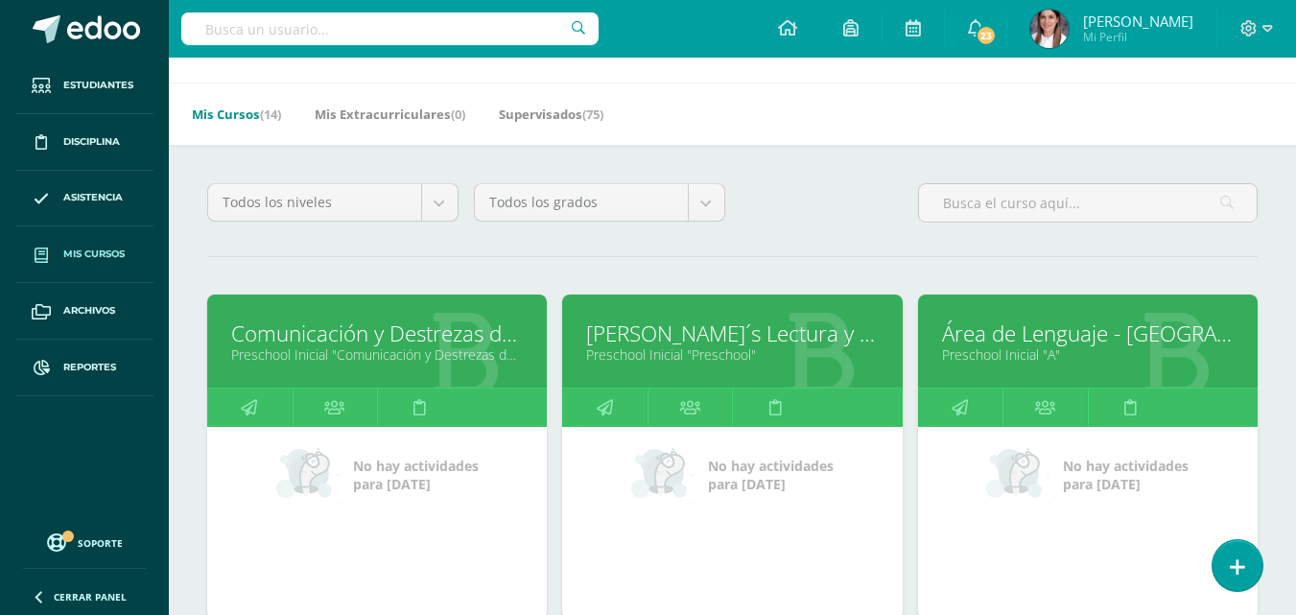
scroll to position [96, 0]
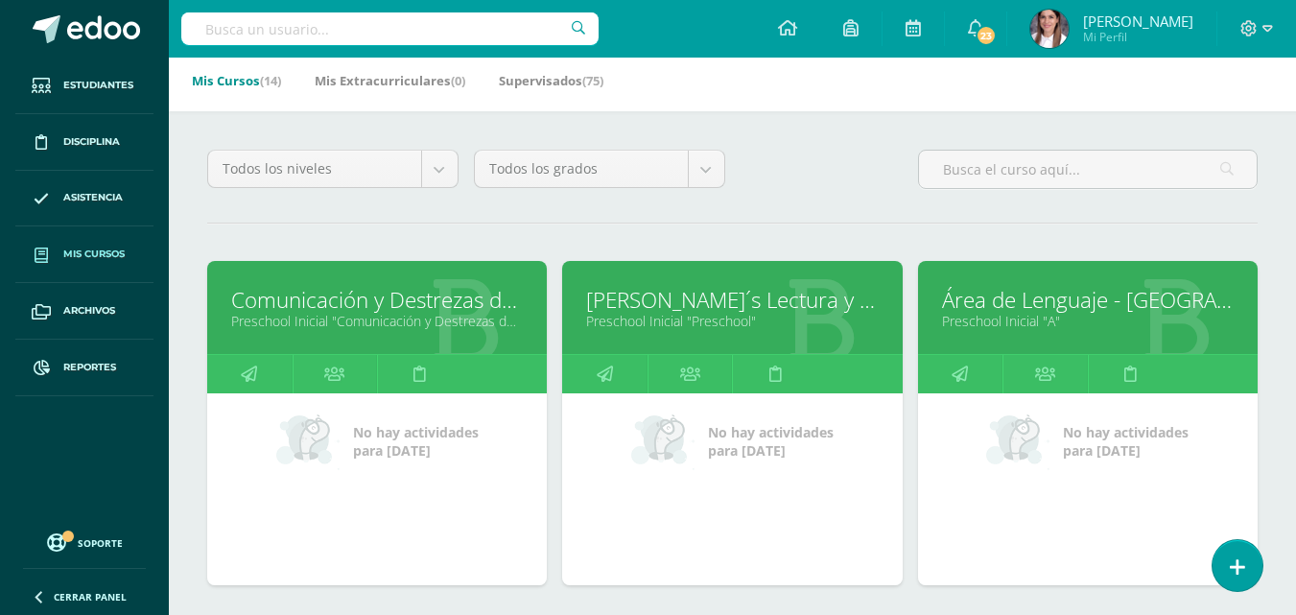
click at [331, 297] on link "Comunicación y Destrezas de P." at bounding box center [377, 300] width 292 height 30
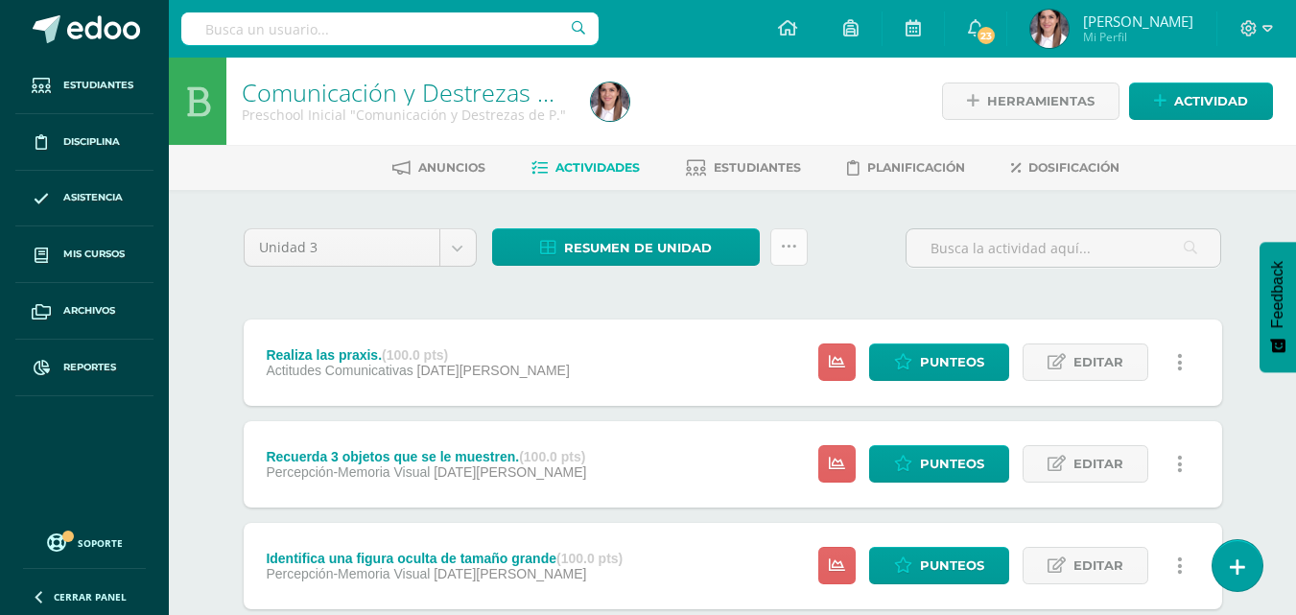
click at [778, 246] on link at bounding box center [788, 246] width 37 height 37
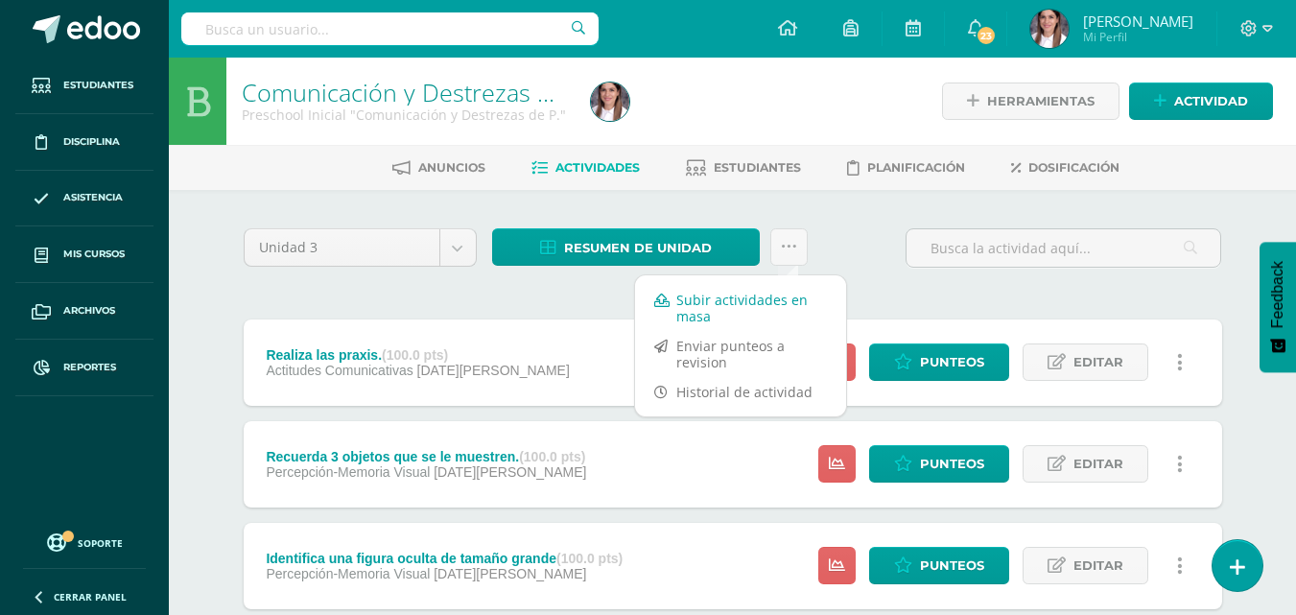
click at [764, 302] on link "Subir actividades en masa" at bounding box center [740, 308] width 211 height 46
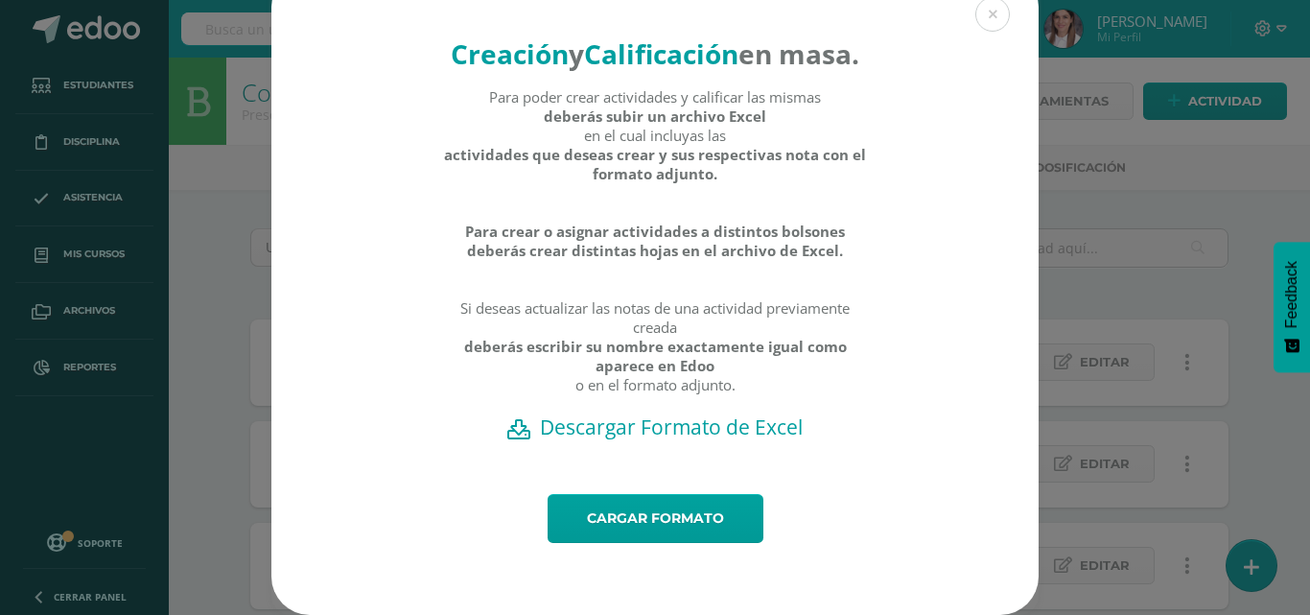
scroll to position [68, 0]
click at [679, 507] on link "Cargar formato" at bounding box center [656, 518] width 216 height 49
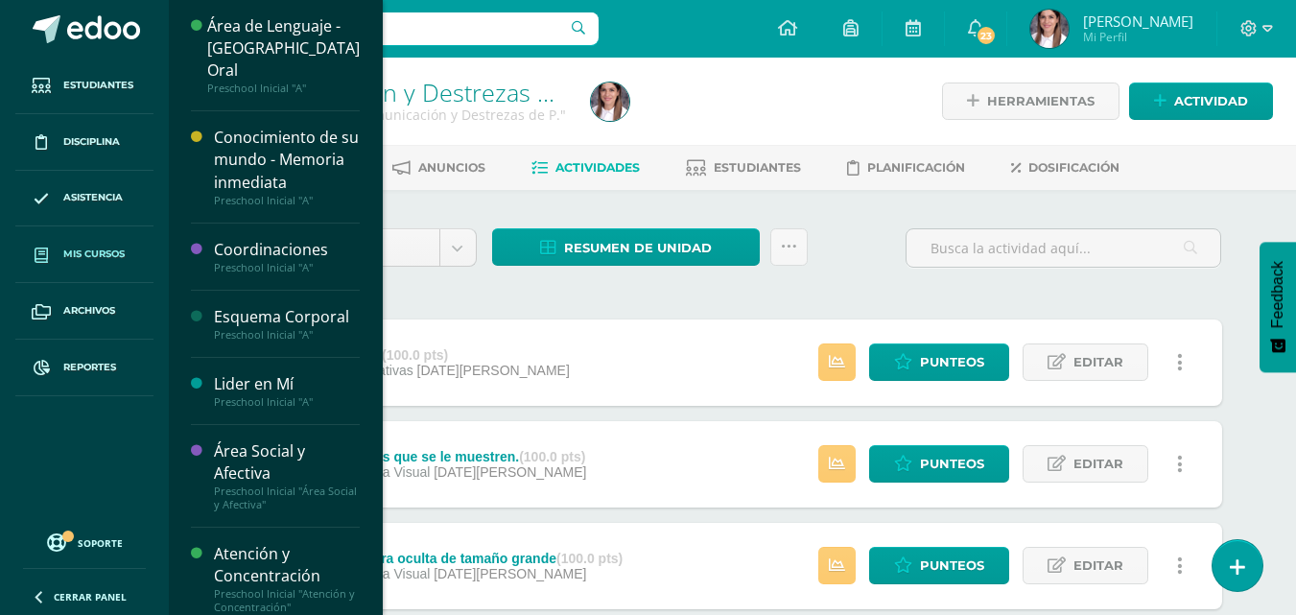
click at [90, 257] on span "Mis cursos" at bounding box center [93, 253] width 61 height 15
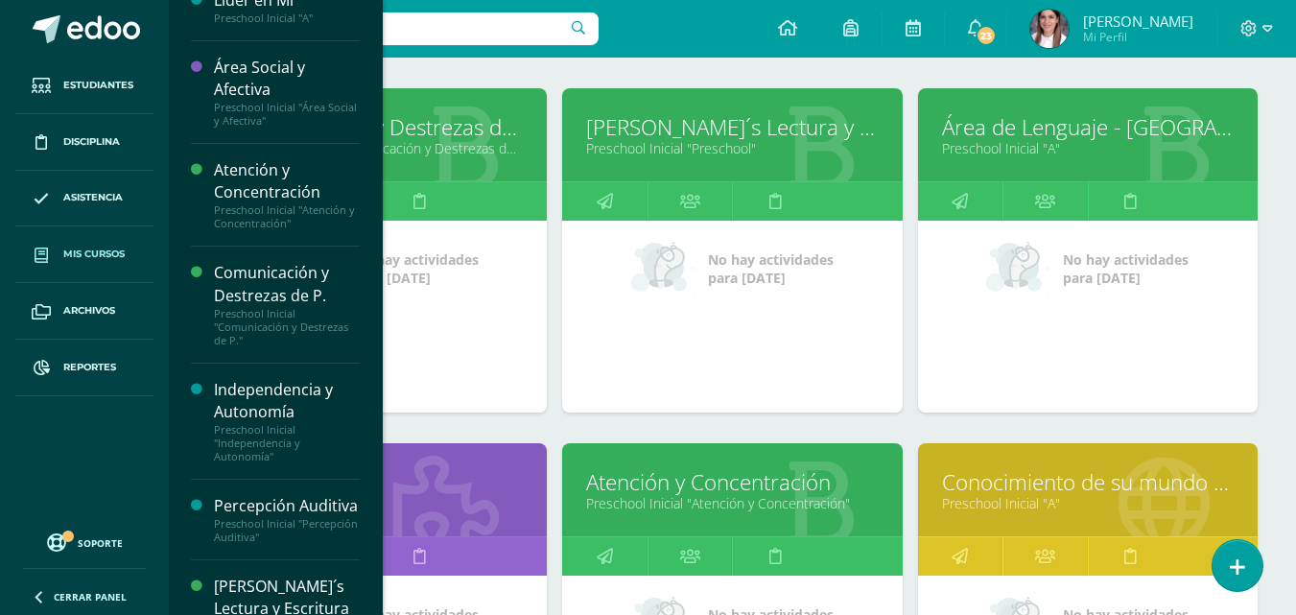
scroll to position [288, 0]
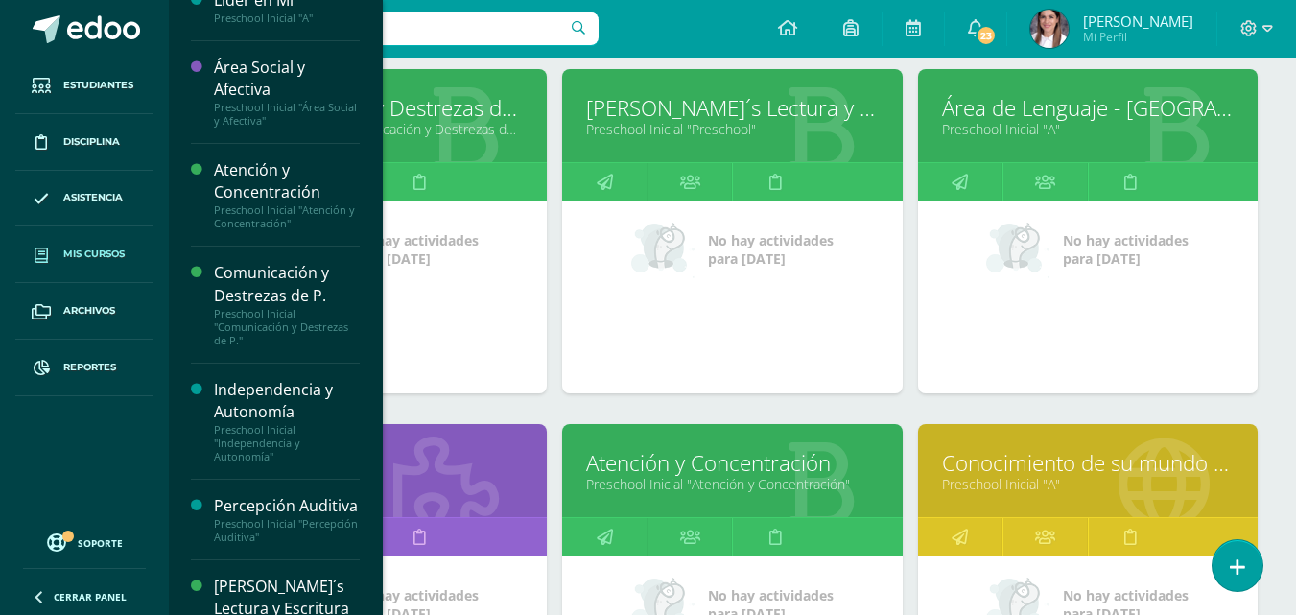
click at [1033, 108] on link "Área de Lenguaje - [GEOGRAPHIC_DATA] Oral" at bounding box center [1088, 108] width 292 height 30
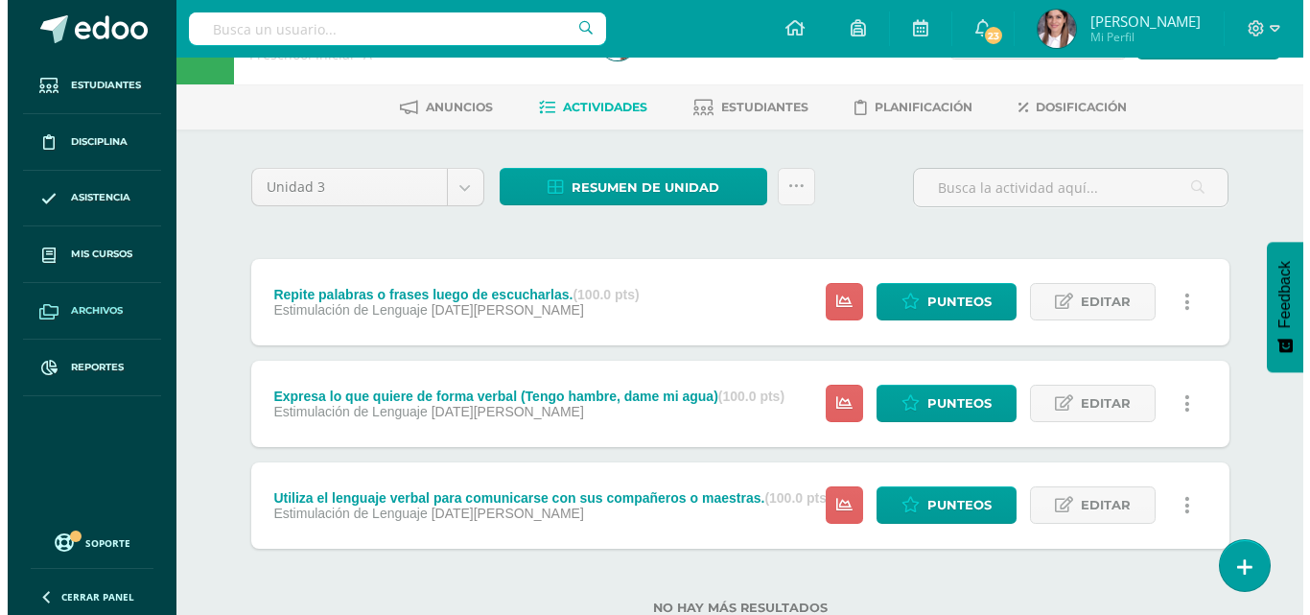
scroll to position [122, 0]
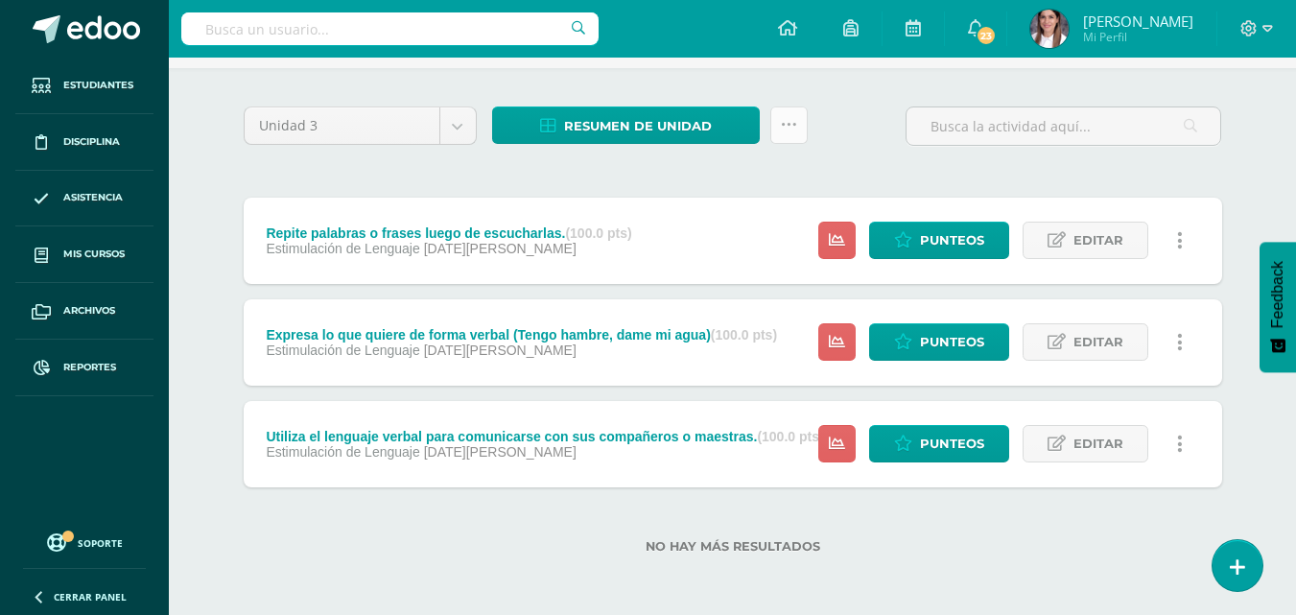
click at [793, 121] on icon at bounding box center [789, 125] width 16 height 16
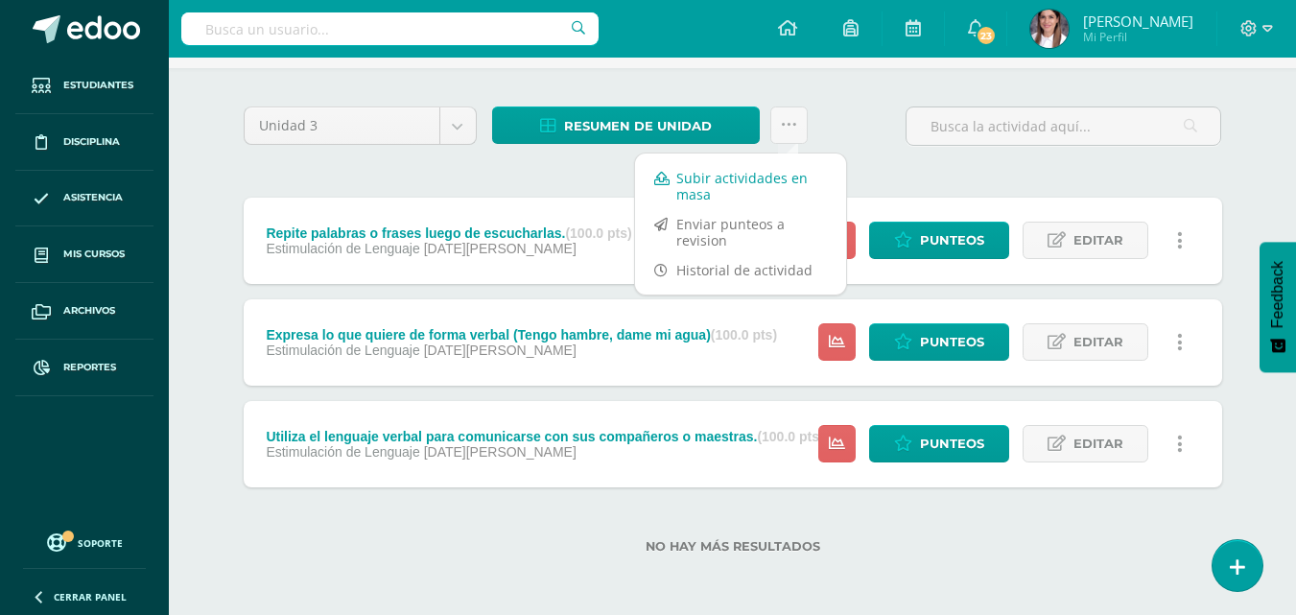
click at [743, 180] on link "Subir actividades en masa" at bounding box center [740, 186] width 211 height 46
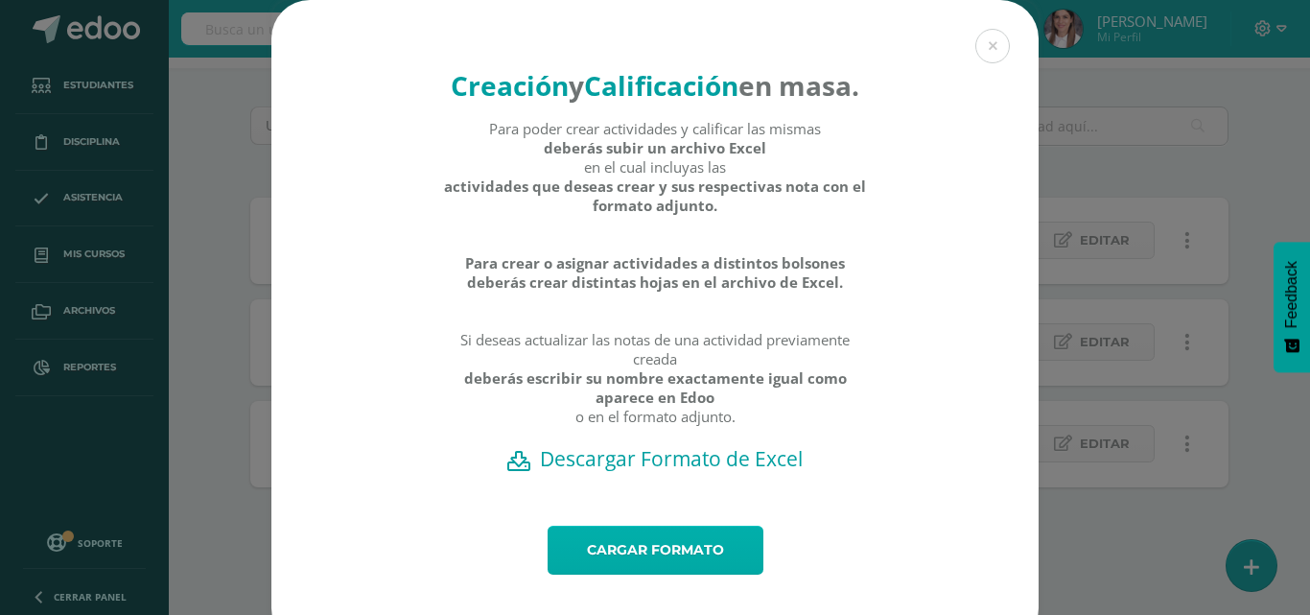
click at [661, 574] on link "Cargar formato" at bounding box center [656, 550] width 216 height 49
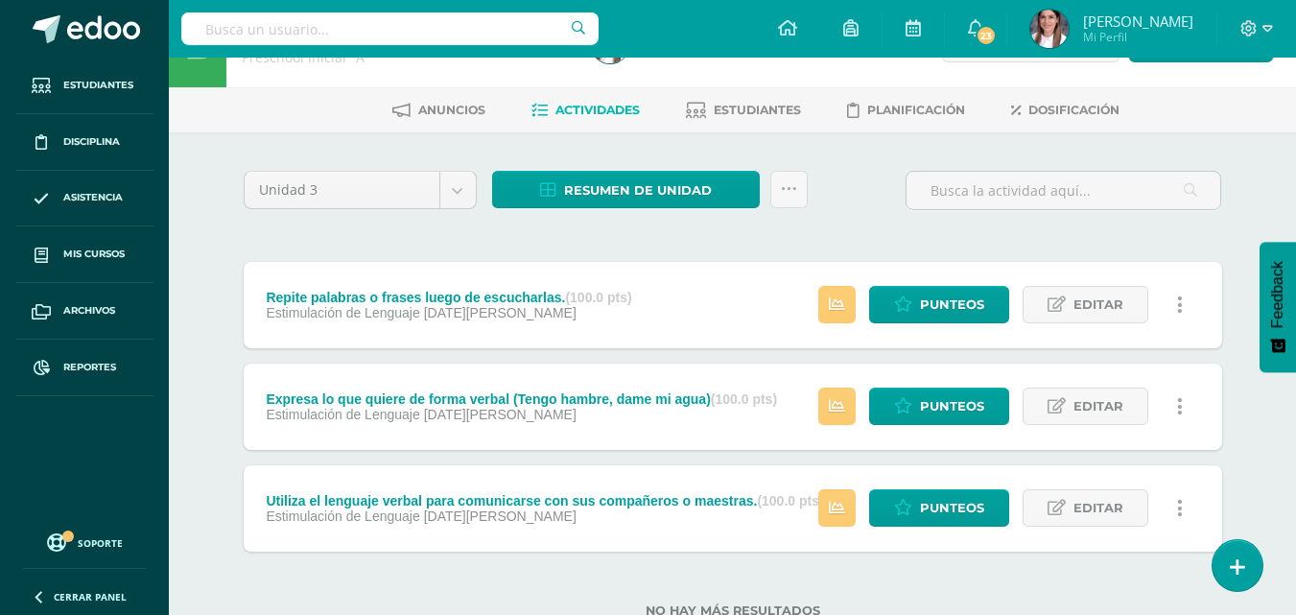
scroll to position [122, 0]
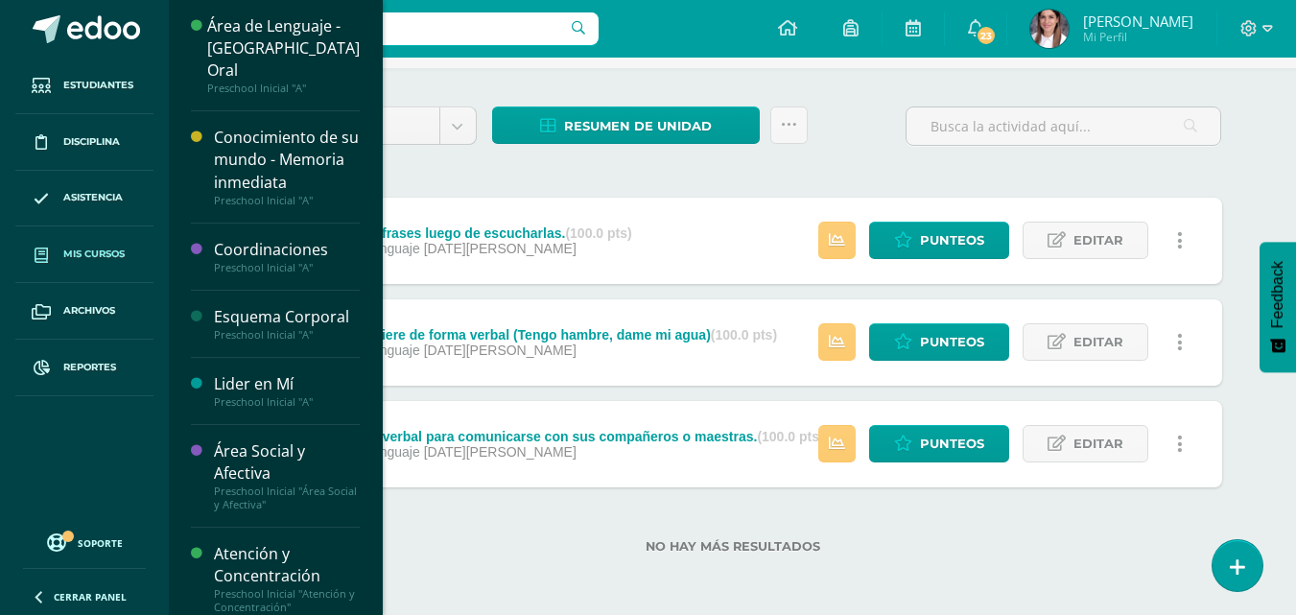
click at [119, 255] on span "Mis cursos" at bounding box center [93, 253] width 61 height 15
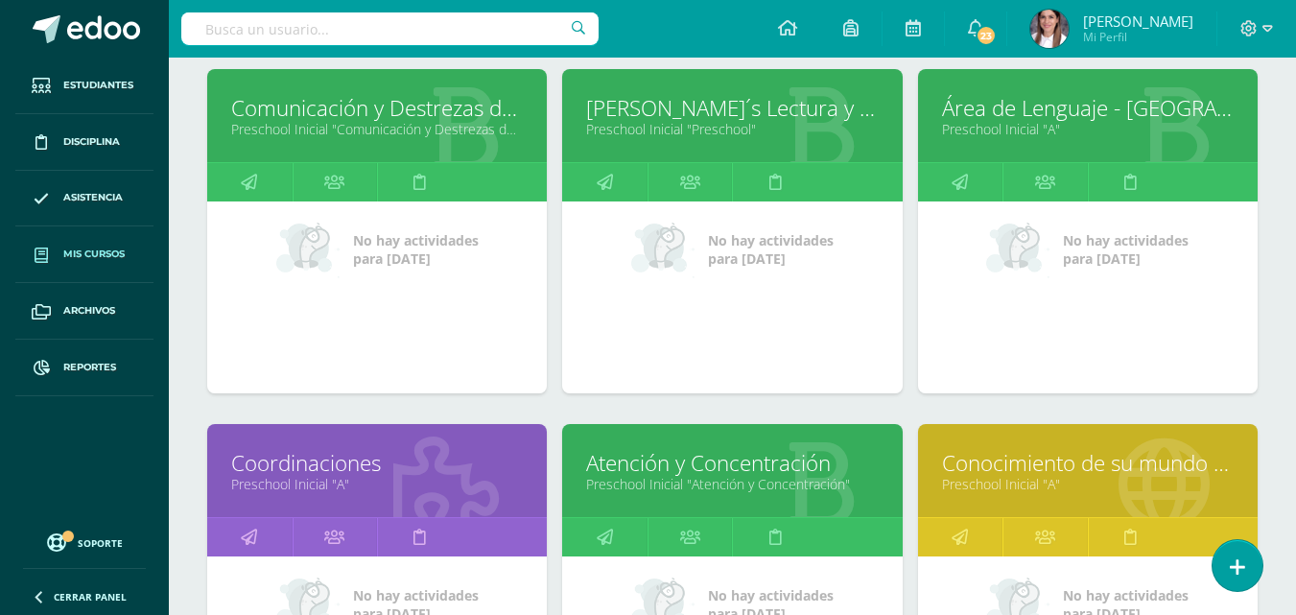
scroll to position [96, 0]
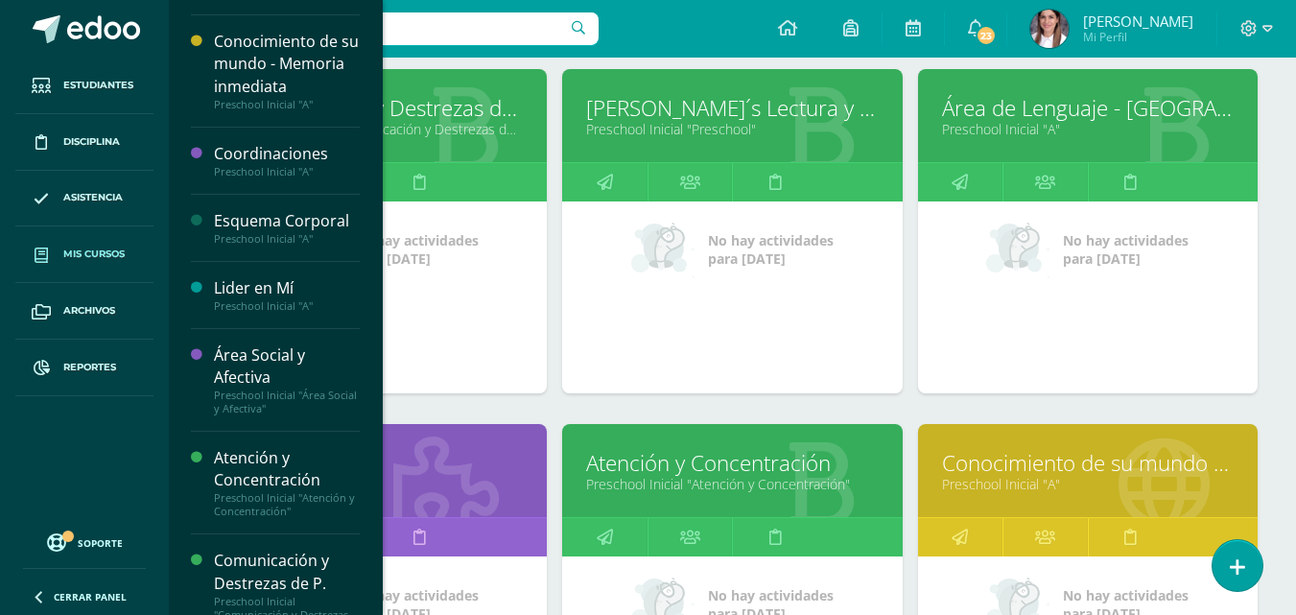
click at [400, 459] on link "Coordinaciones" at bounding box center [377, 463] width 292 height 30
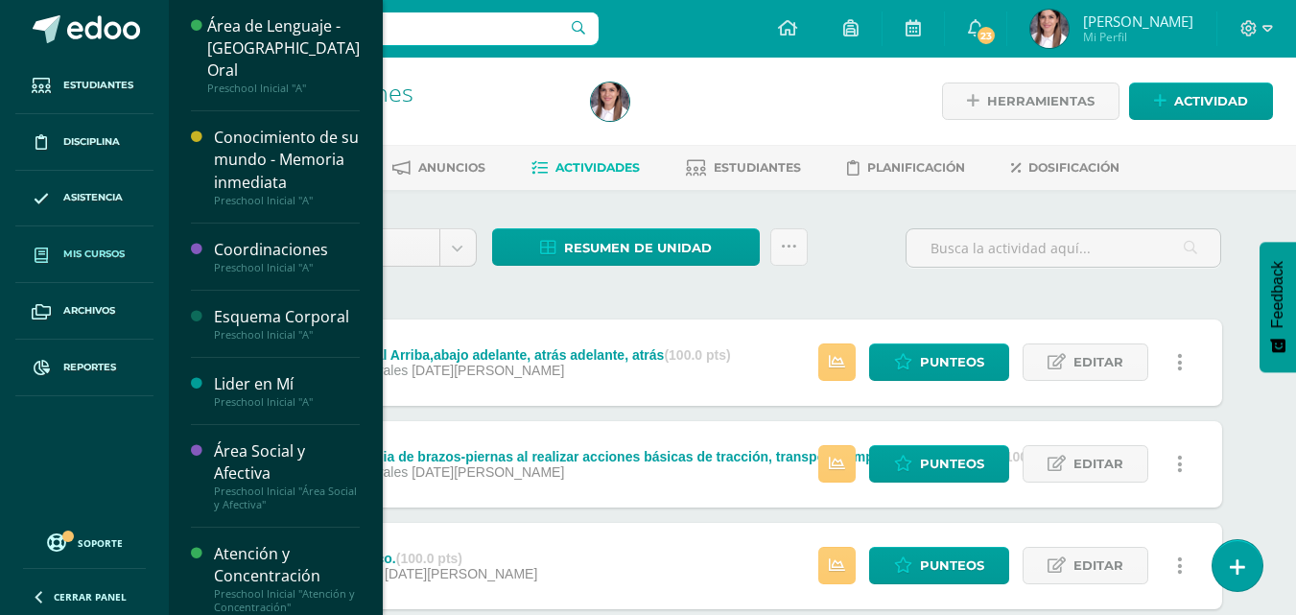
click at [86, 258] on span "Mis cursos" at bounding box center [93, 253] width 61 height 15
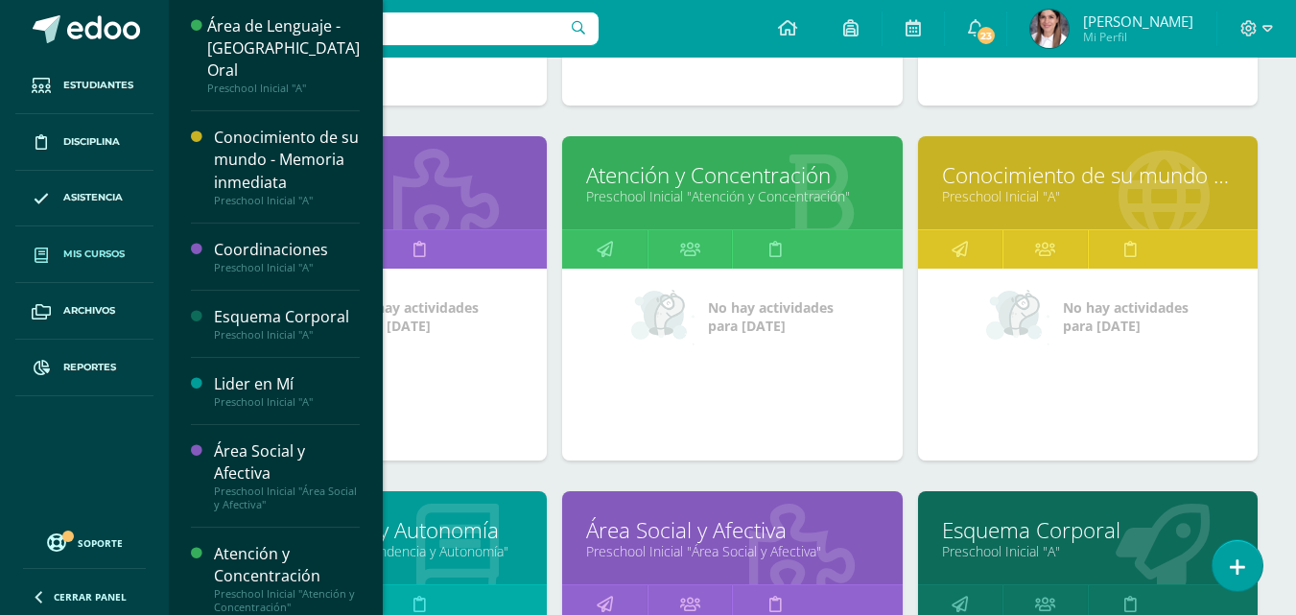
scroll to position [671, 0]
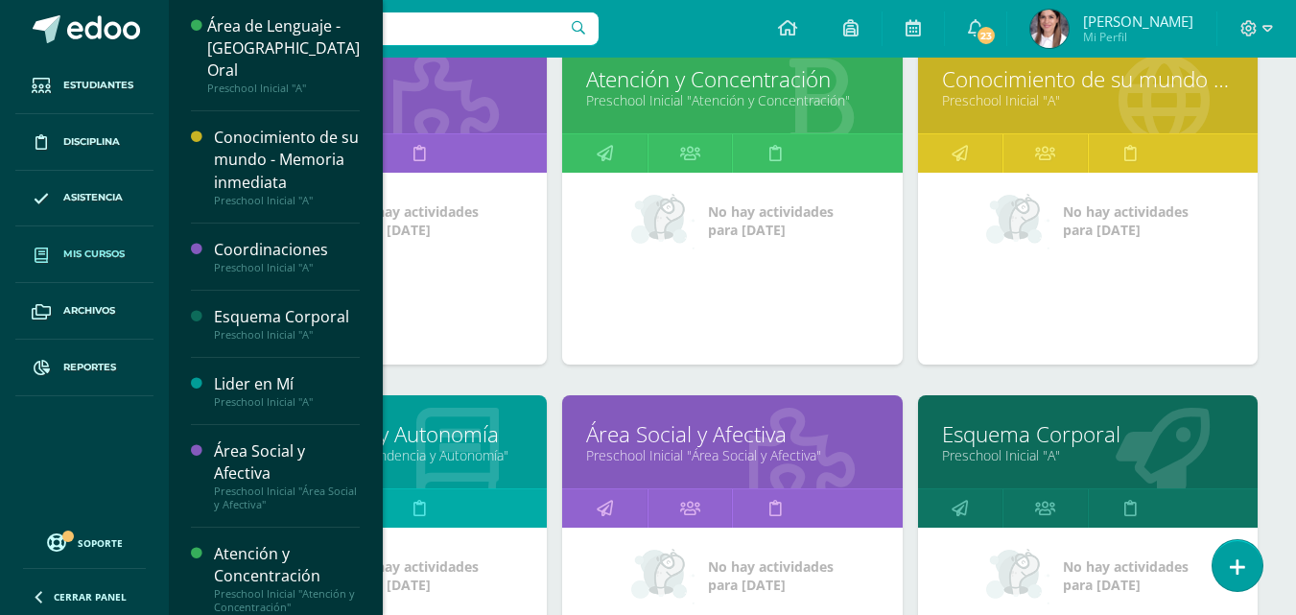
click at [374, 315] on div "No hay actividades para hoy" at bounding box center [376, 269] width 339 height 192
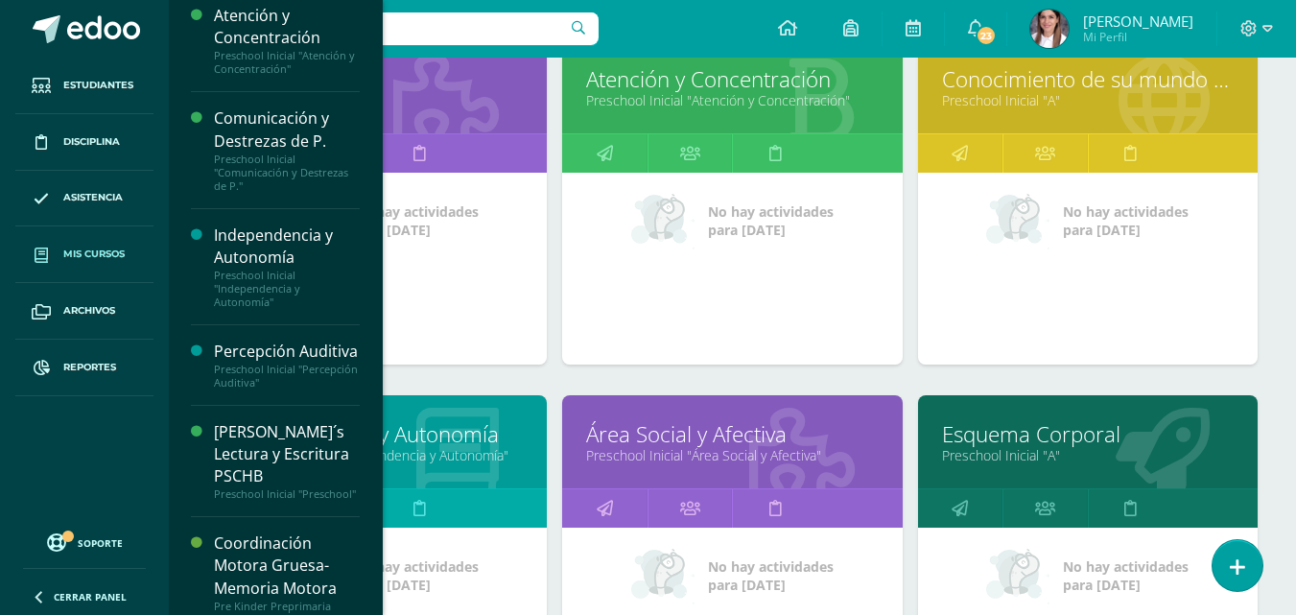
click at [682, 83] on link "Atención y Concentración" at bounding box center [732, 79] width 292 height 30
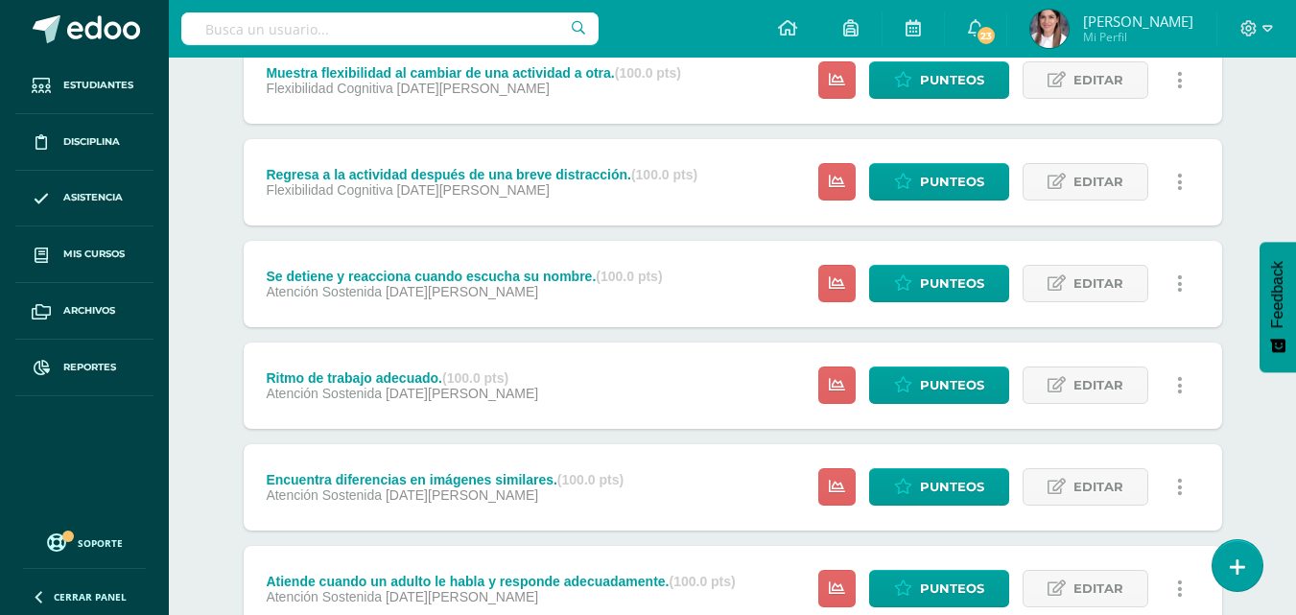
scroll to position [96, 0]
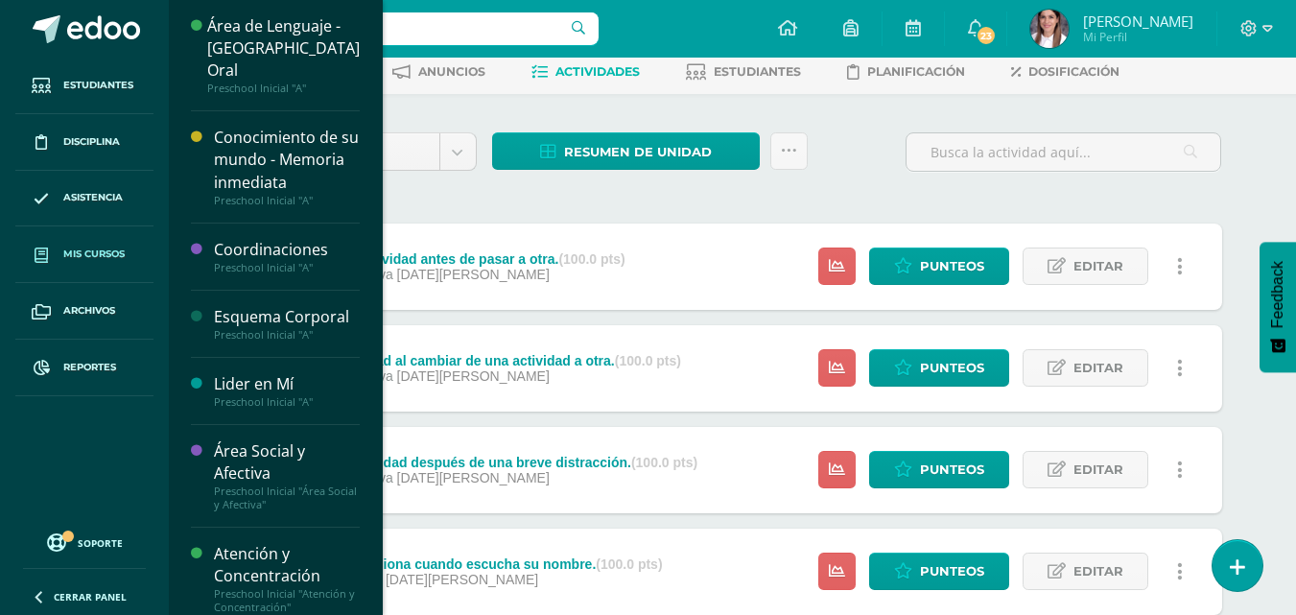
click at [95, 260] on span "Mis cursos" at bounding box center [93, 253] width 61 height 15
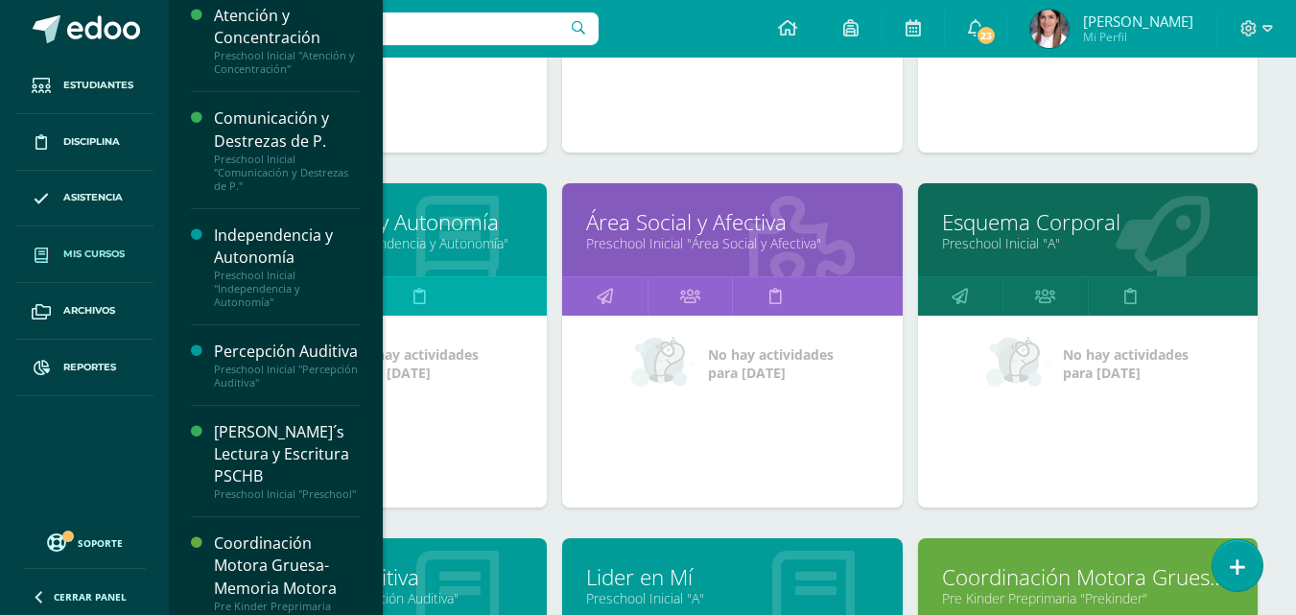
scroll to position [863, 0]
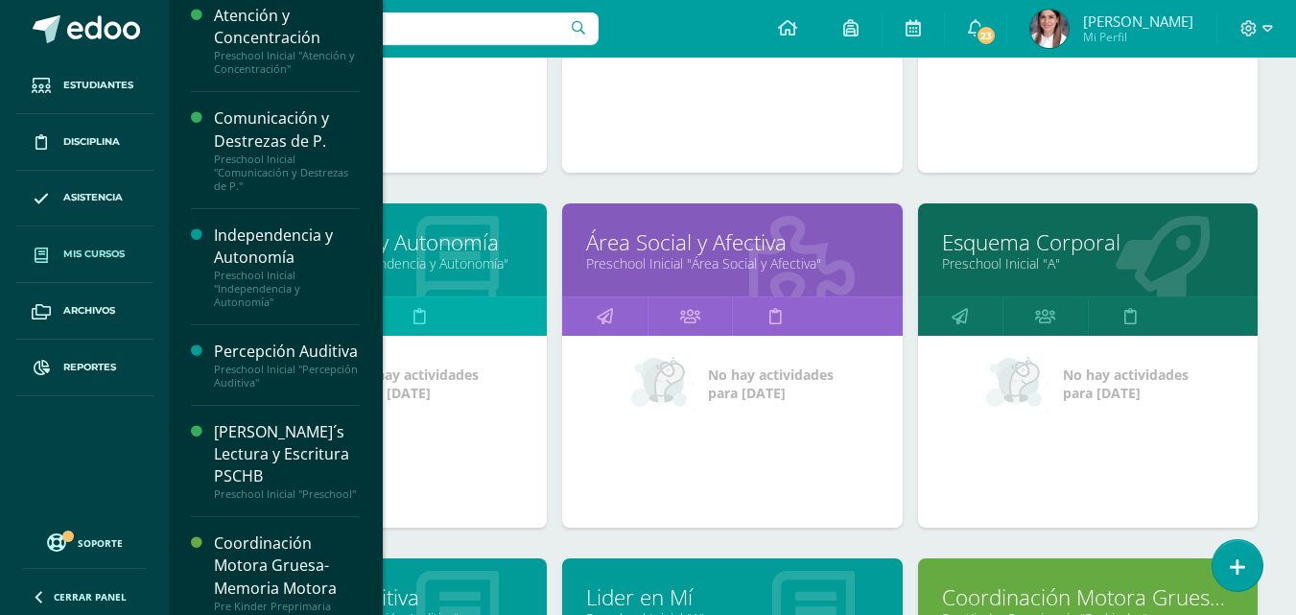
click at [976, 261] on link "Preschool Inicial "A"" at bounding box center [1088, 263] width 292 height 18
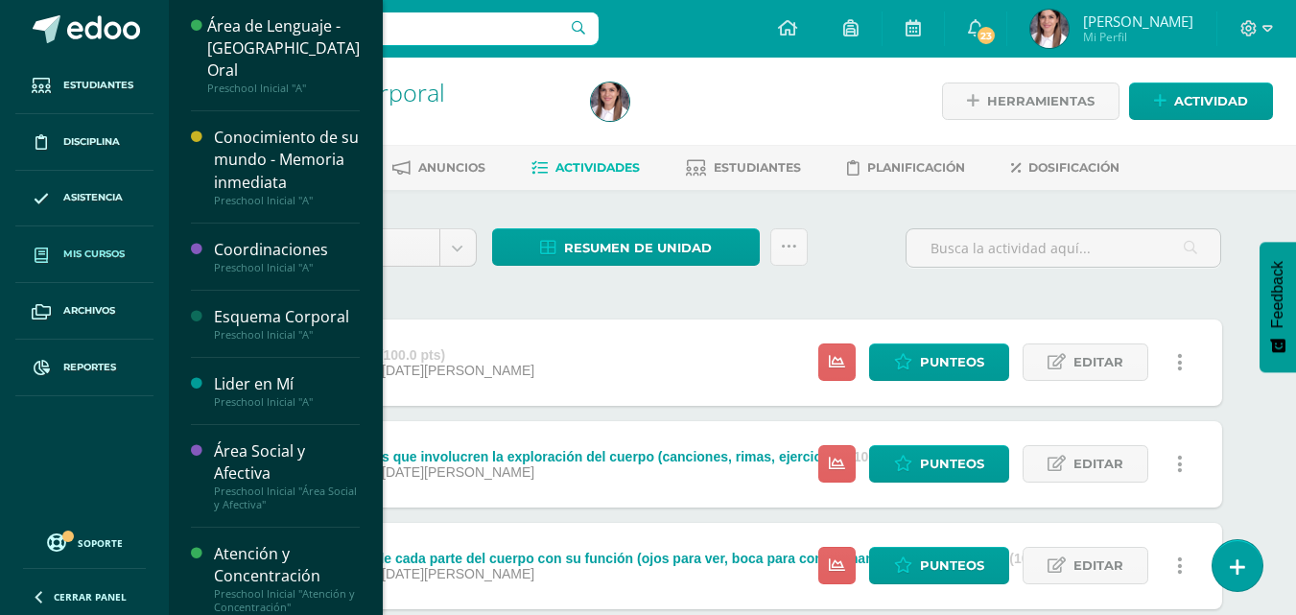
click at [94, 254] on span "Mis cursos" at bounding box center [93, 253] width 61 height 15
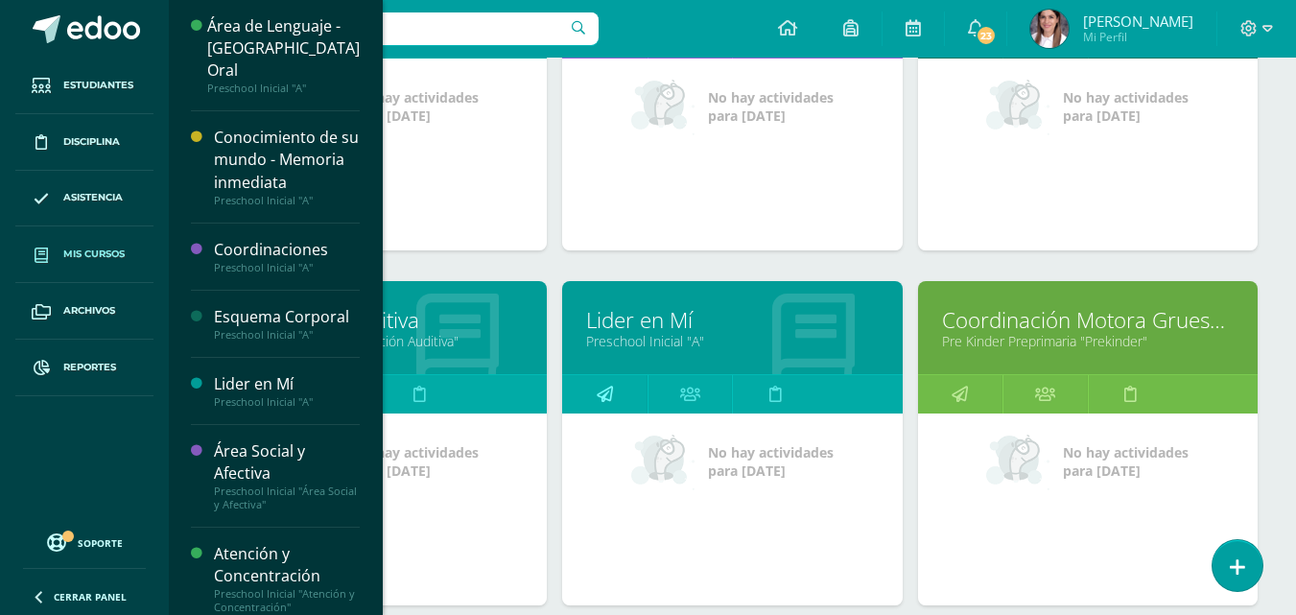
scroll to position [1151, 0]
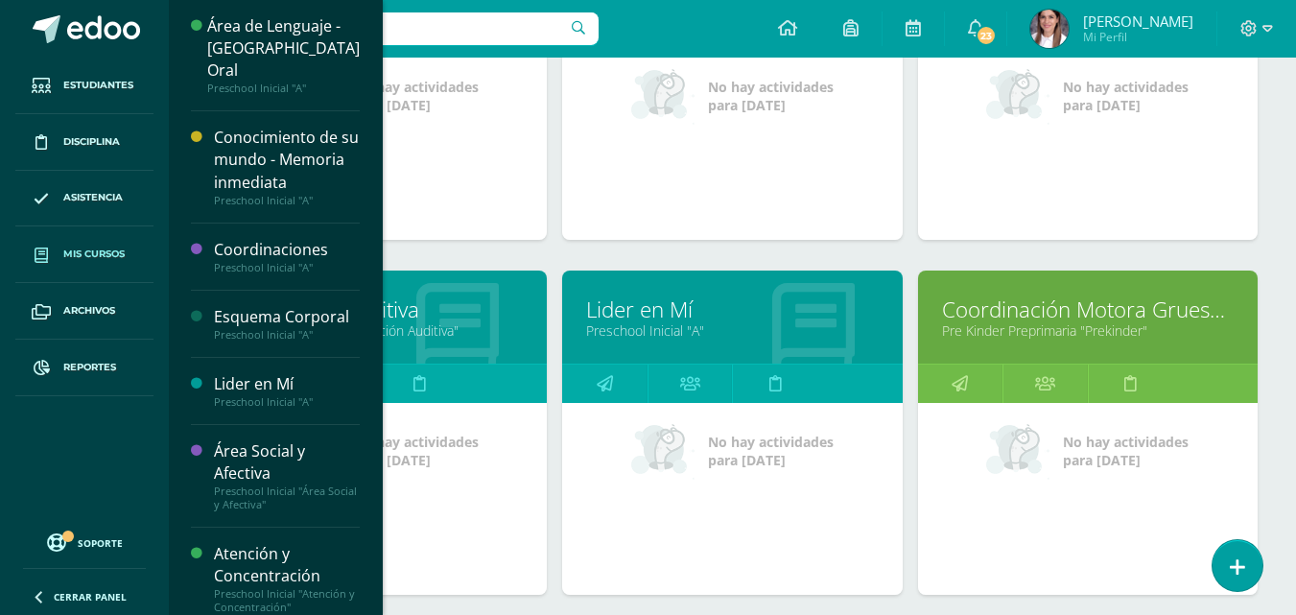
click at [432, 319] on link "Percepción Auditiva" at bounding box center [377, 309] width 292 height 30
click at [418, 318] on link "Percepción Auditiva" at bounding box center [377, 309] width 292 height 30
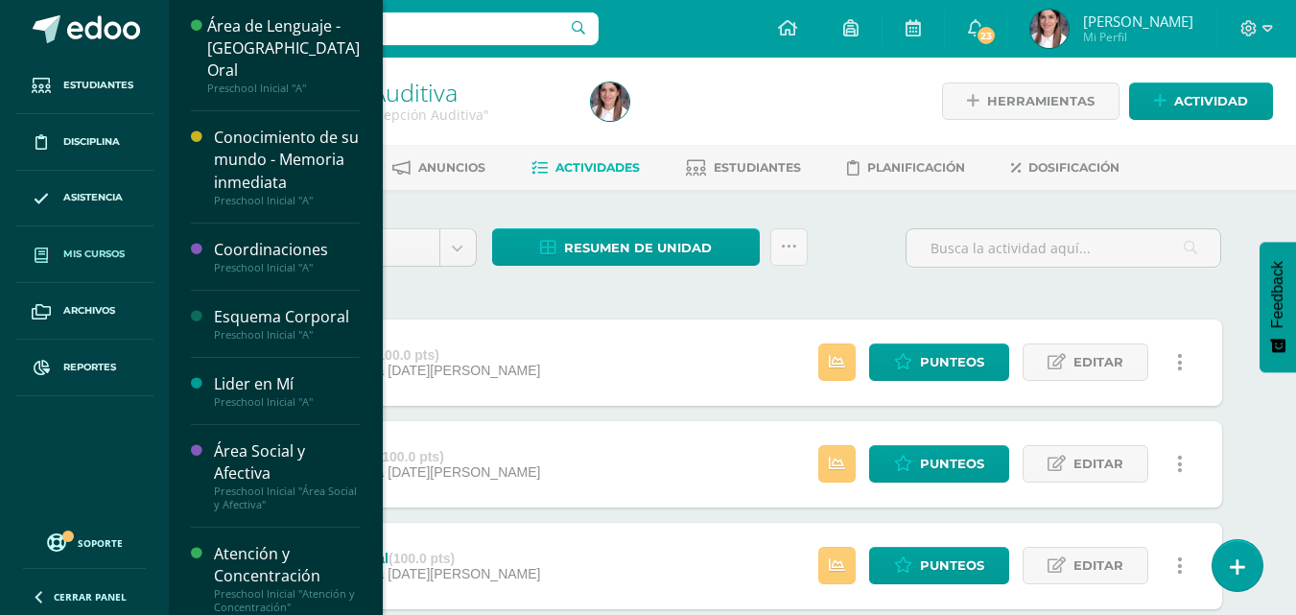
click at [104, 246] on span "Mis cursos" at bounding box center [93, 253] width 61 height 15
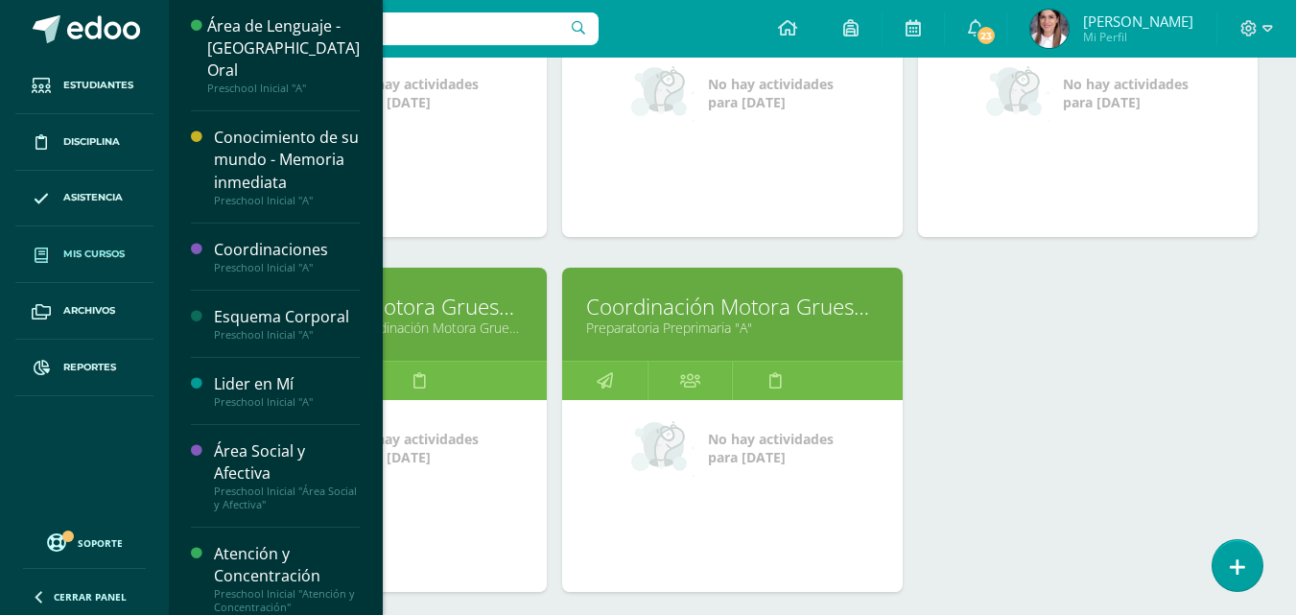
scroll to position [1599, 0]
